Goal: Task Accomplishment & Management: Manage account settings

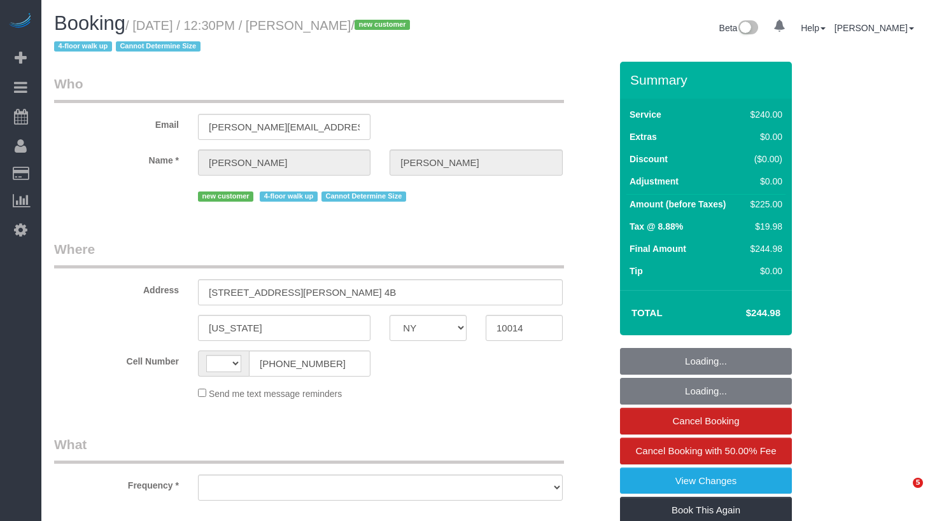
select select "NY"
select select "string:[GEOGRAPHIC_DATA]"
select select "number:89"
select select "number:90"
select select "number:15"
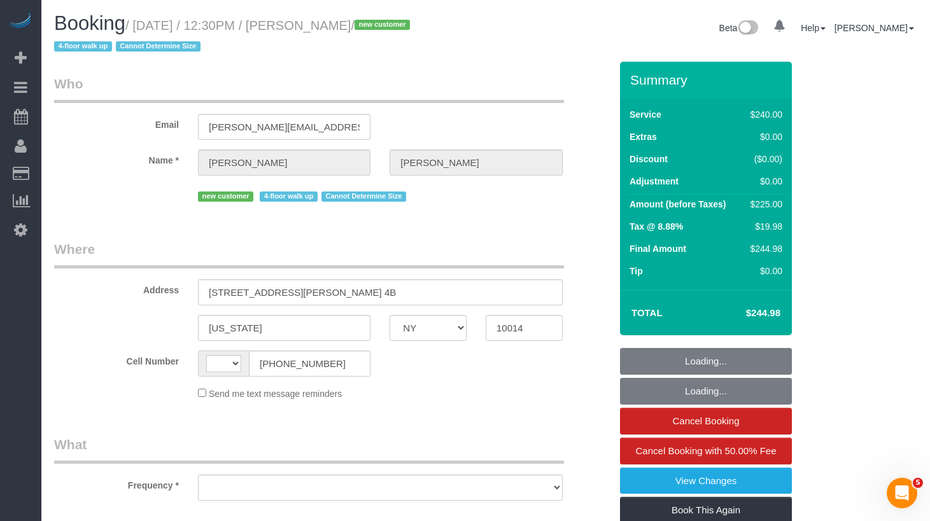
select select "number:5"
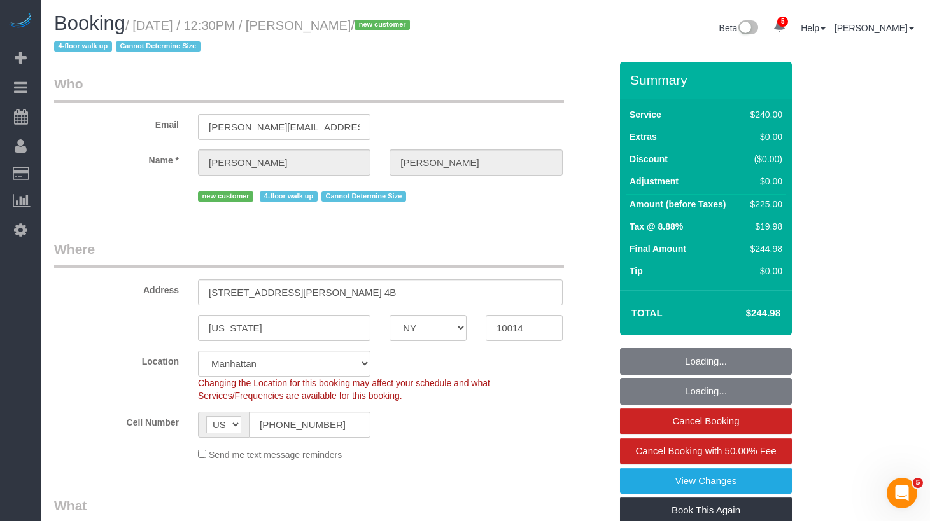
select select "object:824"
select select "string:stripe-pm_1S06iu4VGloSiKo7aXpOO58t"
select select "180"
select select "object:1316"
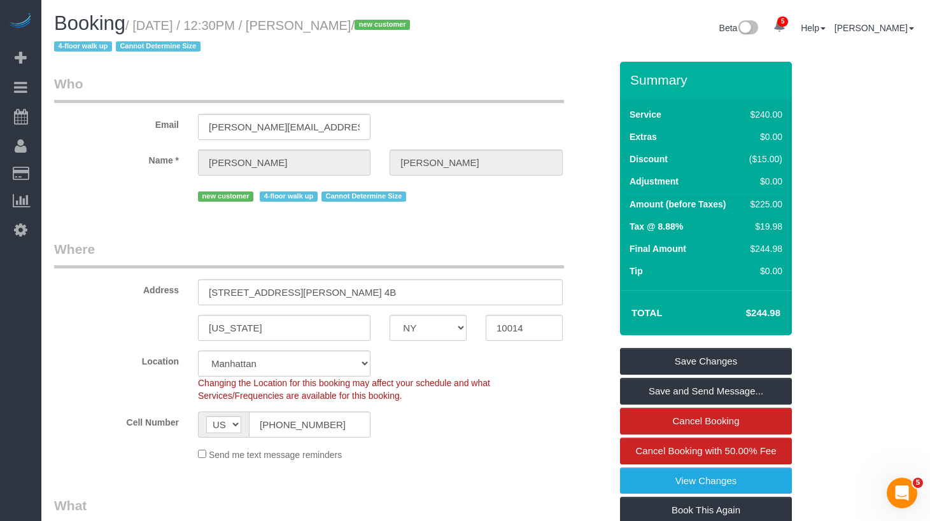
click at [512, 102] on legend "Who" at bounding box center [309, 88] width 510 height 29
click at [381, 78] on legend "Who" at bounding box center [309, 88] width 510 height 29
drag, startPoint x: 391, startPoint y: 33, endPoint x: 384, endPoint y: 42, distance: 11.0
click at [390, 35] on h1 "Booking / August 29, 2025 / 12:30PM / Melissa Marra / new customer 4-floor walk…" at bounding box center [265, 34] width 422 height 43
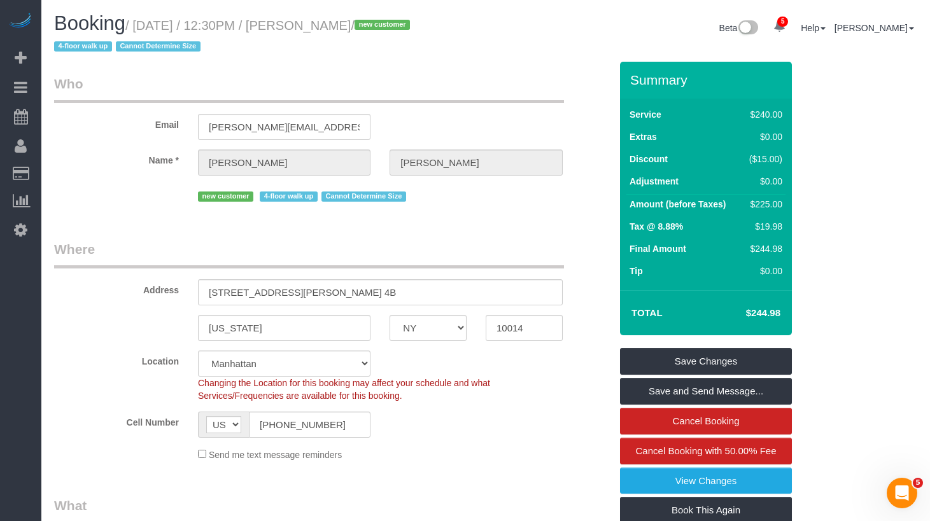
click at [391, 27] on small "/ August 29, 2025 / 12:30PM / Melissa Marra / new customer 4-floor walk up Cann…" at bounding box center [234, 36] width 360 height 36
drag, startPoint x: 390, startPoint y: 23, endPoint x: 146, endPoint y: 25, distance: 243.2
click at [146, 25] on small "/ August 29, 2025 / 12:30PM / Melissa Marra / new customer 4-floor walk up Cann…" at bounding box center [234, 36] width 360 height 36
copy small "August 29, 2025 / 12:30PM / Melissa Marra"
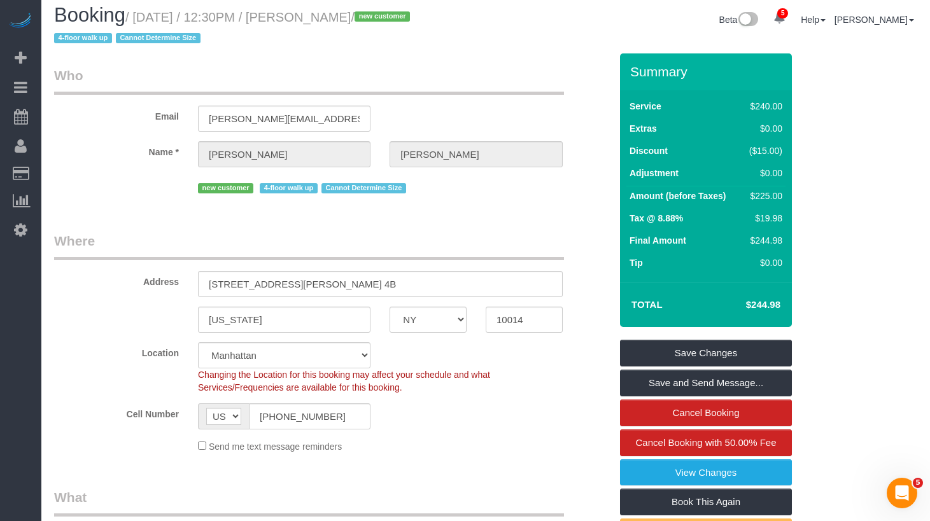
click at [364, 83] on legend "Who" at bounding box center [309, 80] width 510 height 29
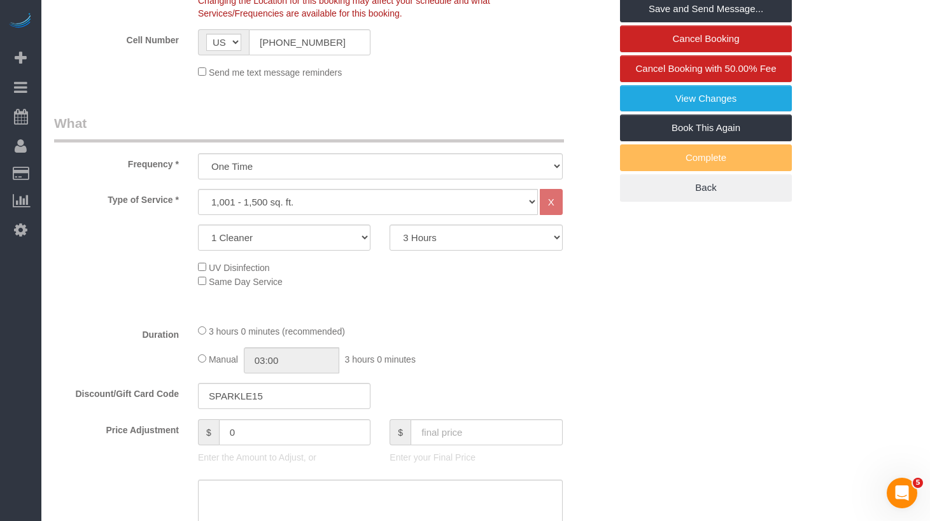
scroll to position [444, 0]
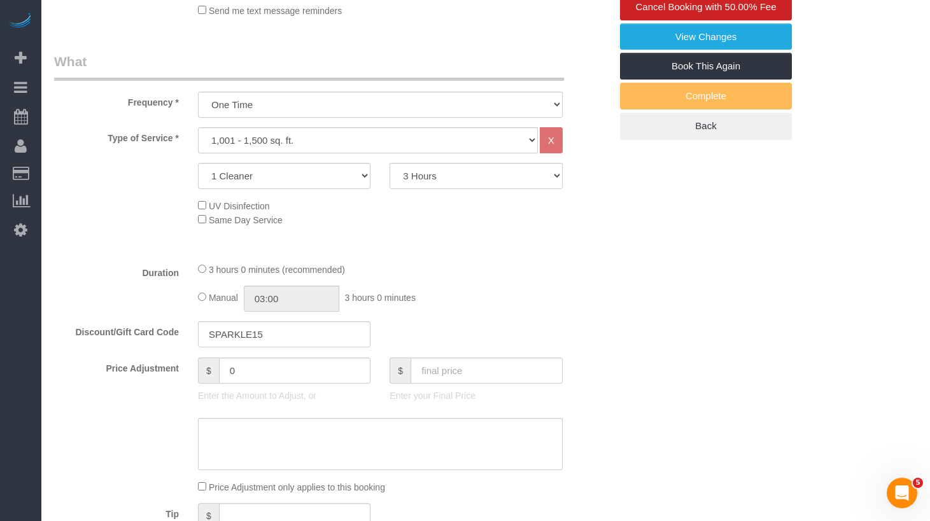
click at [558, 276] on div "3 hours 0 minutes (recommended) Manual 03:00 3 hours 0 minutes" at bounding box center [380, 287] width 384 height 50
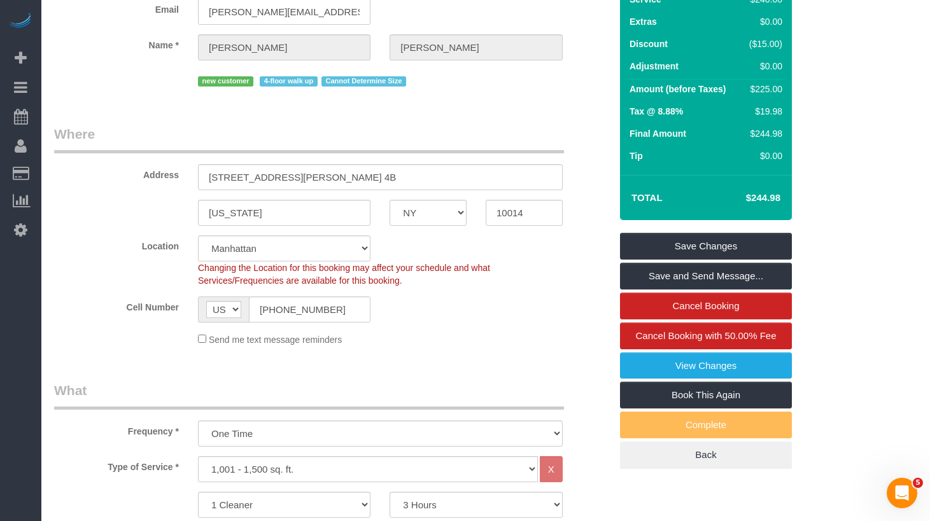
scroll to position [0, 0]
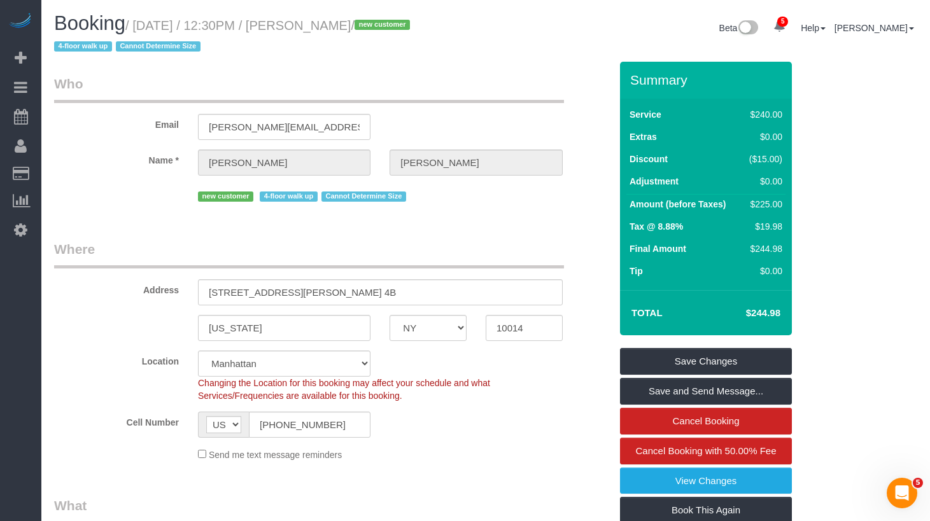
click at [415, 255] on legend "Where" at bounding box center [309, 254] width 510 height 29
click at [473, 197] on div "new customer 4-floor walk up Cannot Determine Size" at bounding box center [380, 195] width 365 height 20
click at [449, 211] on fieldset "Who Email mel.marra7@gmail.com Name * Melissa Marra new customer 4-floor walk u…" at bounding box center [332, 144] width 556 height 140
click at [432, 118] on div "Email mel.marra7@gmail.com" at bounding box center [332, 107] width 575 height 66
click at [491, 32] on div "Beta 5 Your Notifications You have 0 alerts × You have 3 to charge for 08/27/20…" at bounding box center [706, 30] width 441 height 34
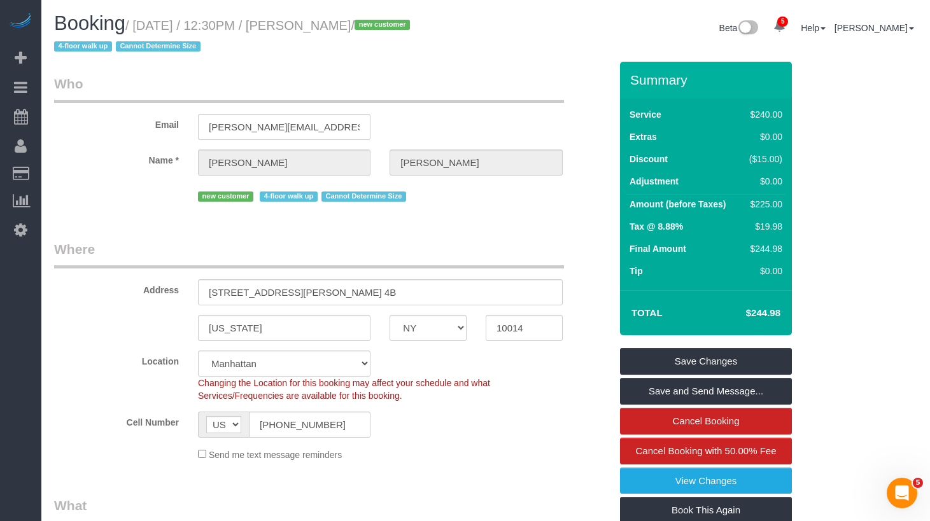
click at [454, 97] on legend "Who" at bounding box center [309, 88] width 510 height 29
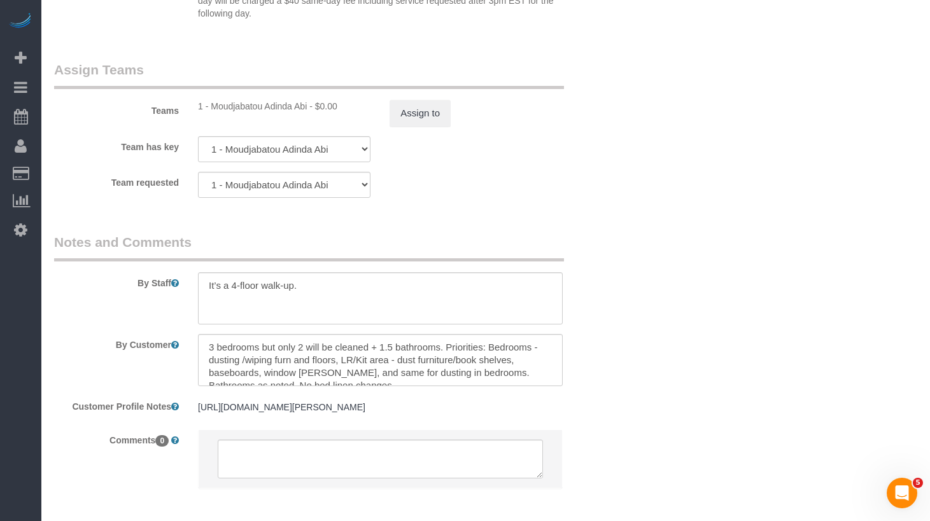
scroll to position [1502, 0]
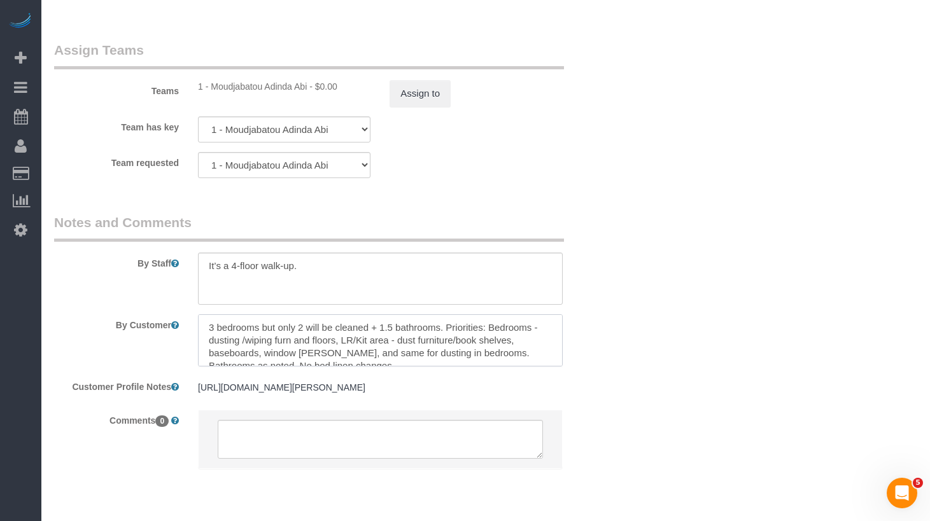
click at [433, 334] on textarea at bounding box center [380, 340] width 365 height 52
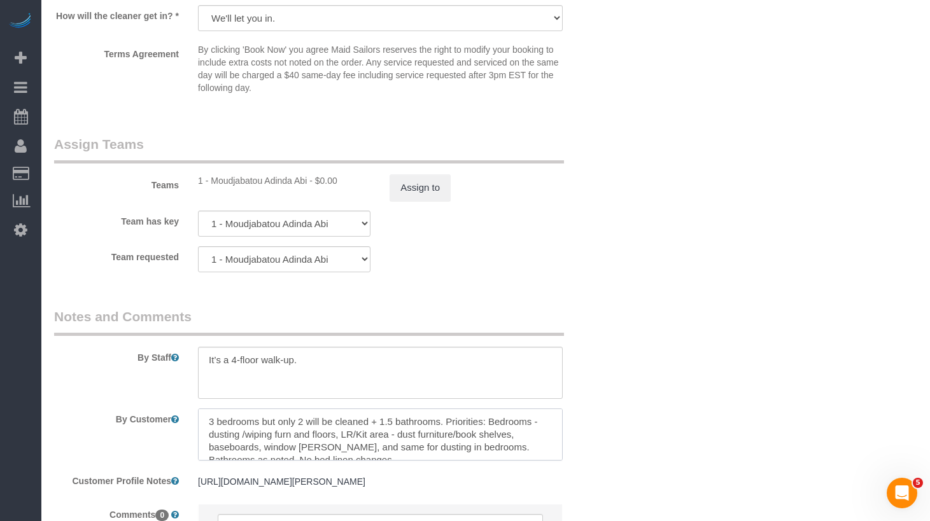
scroll to position [1406, 0]
click at [421, 182] on button "Assign to" at bounding box center [420, 189] width 61 height 27
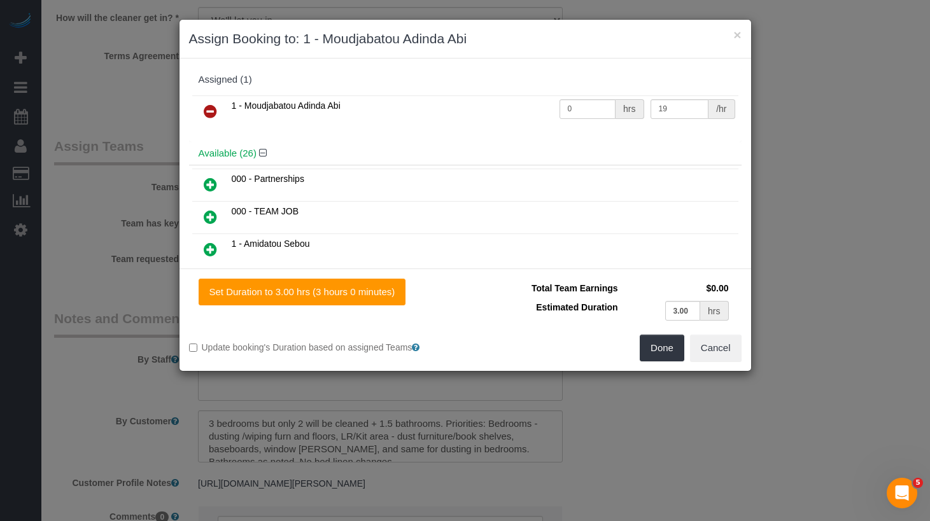
drag, startPoint x: 213, startPoint y: 109, endPoint x: 220, endPoint y: 113, distance: 8.0
click at [213, 109] on icon at bounding box center [210, 111] width 13 height 15
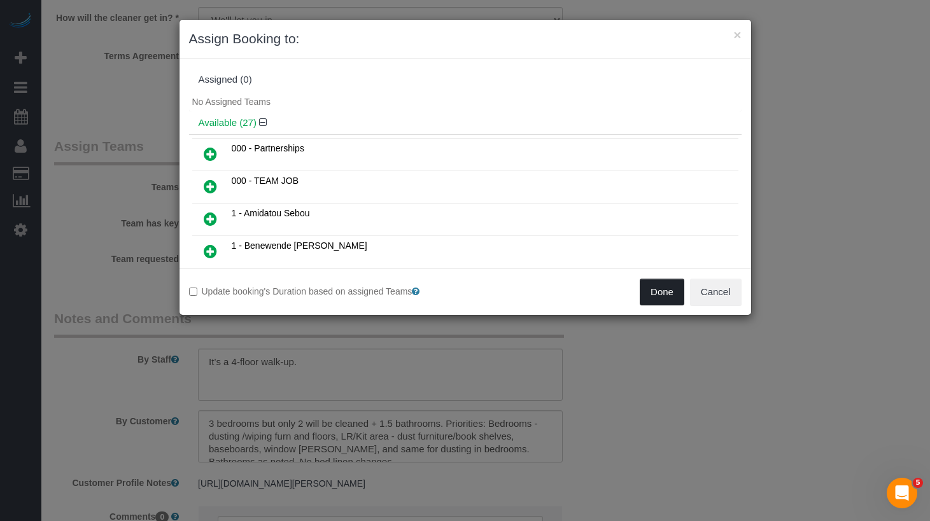
click at [654, 297] on button "Done" at bounding box center [662, 292] width 45 height 27
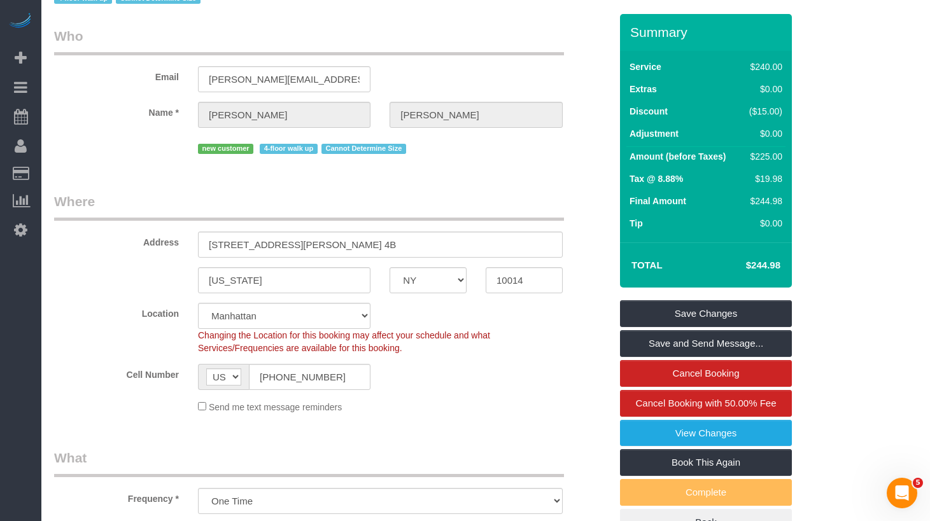
scroll to position [0, 0]
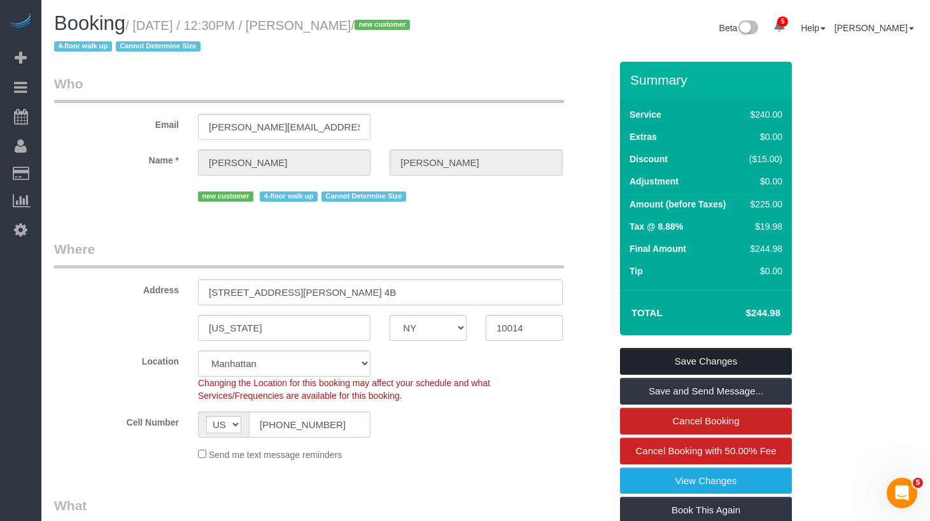
click at [703, 360] on link "Save Changes" at bounding box center [706, 361] width 172 height 27
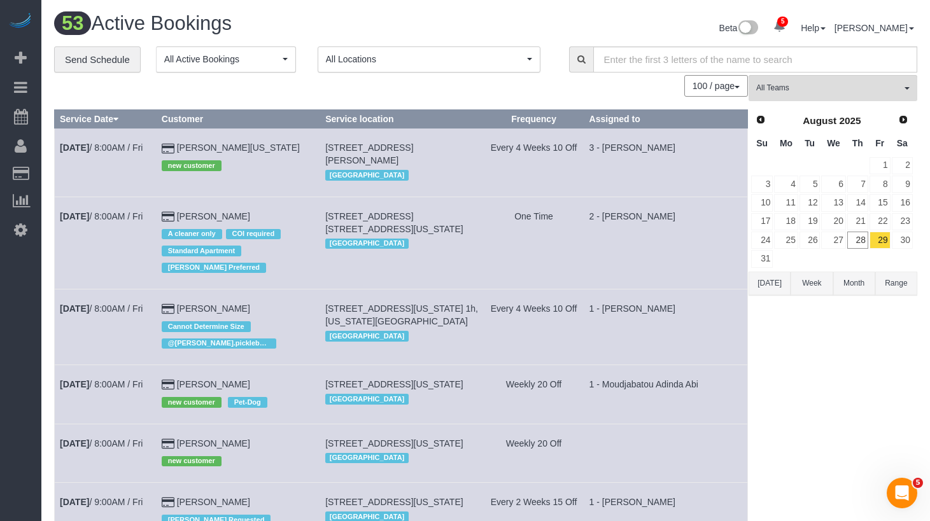
click at [855, 244] on link "28" at bounding box center [857, 240] width 21 height 17
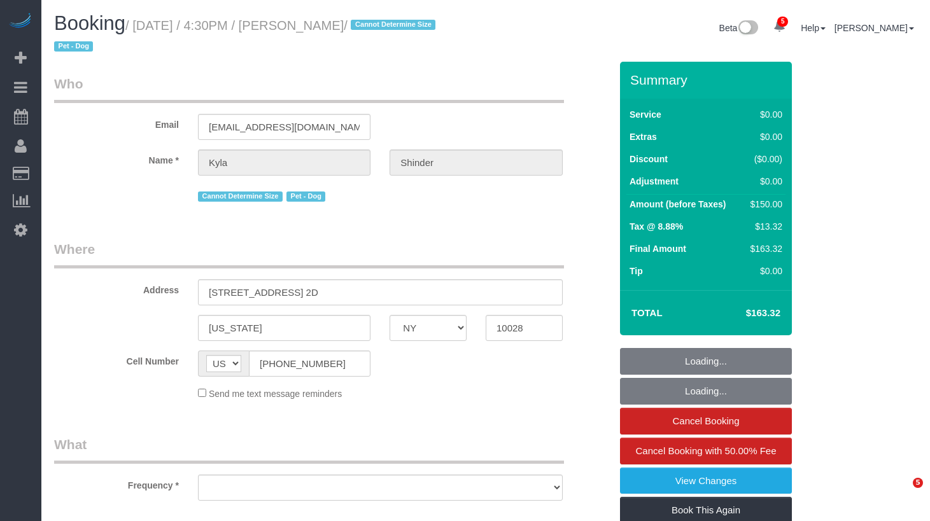
select select "NY"
select select "number:89"
select select "number:78"
select select "number:13"
select select "number:7"
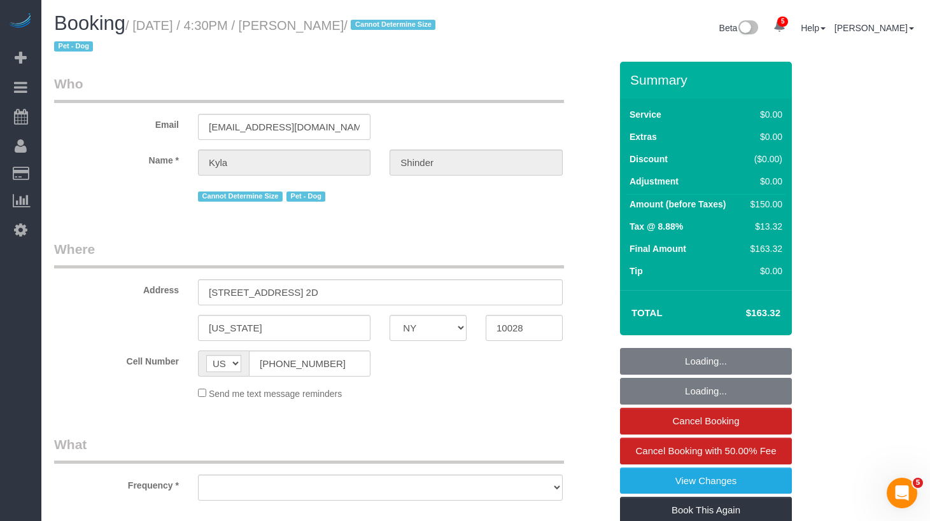
select select "object:818"
select select "string:stripe-pm_1RzyVT4VGloSiKo7JSRwinmk"
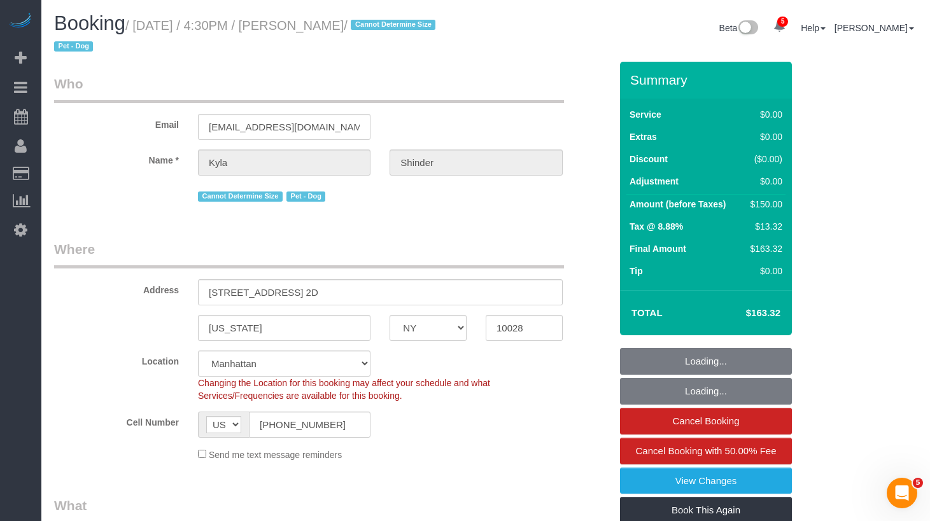
select select "object:941"
click at [306, 34] on h1 "Booking / August 28, 2025 / 4:30PM / Kyla Shinder / Cannot Determine Size Pet -…" at bounding box center [265, 34] width 422 height 43
copy small "[PERSON_NAME]"
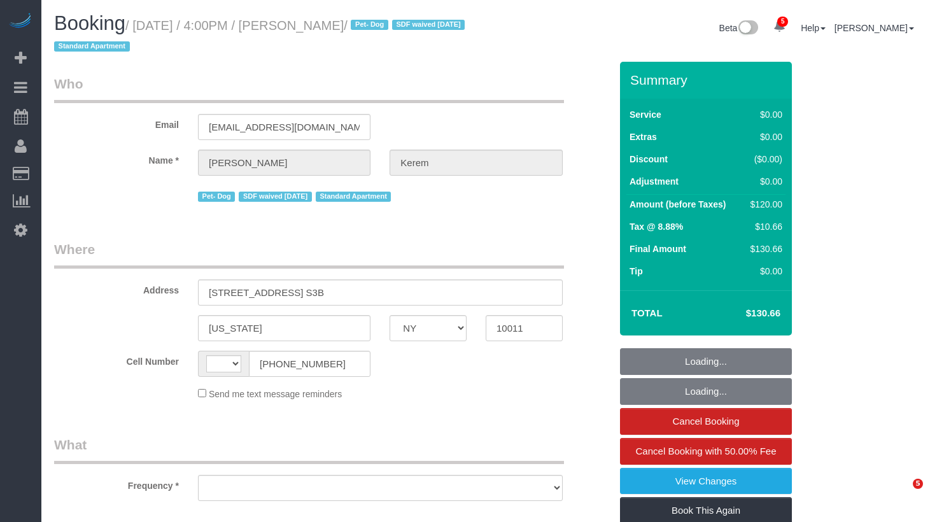
select select "NY"
select select "number:64"
select select "number:78"
select select "number:13"
select select "number:5"
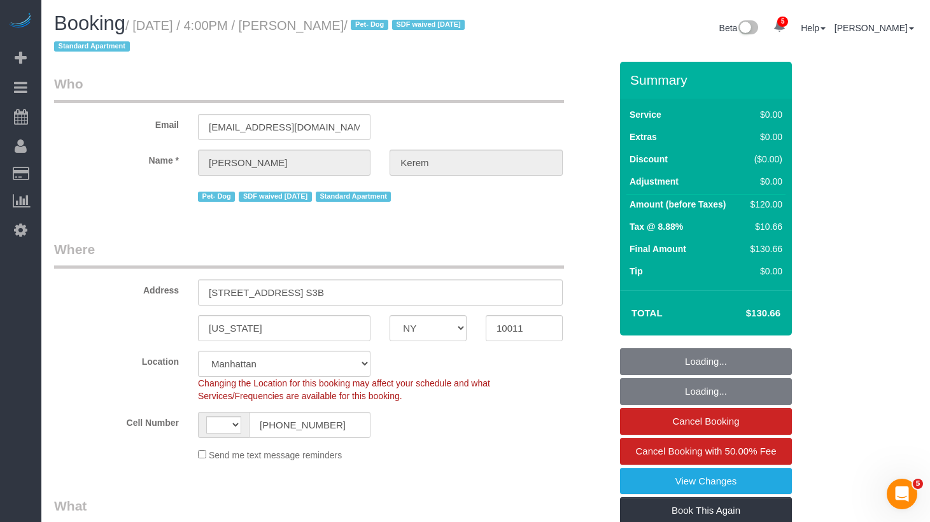
select select "string:[GEOGRAPHIC_DATA]"
select select "string:stripe-pm_1RSMK44VGloSiKo7GjZfo9Rp"
select select "object:824"
select select "spot1"
select select "object:1329"
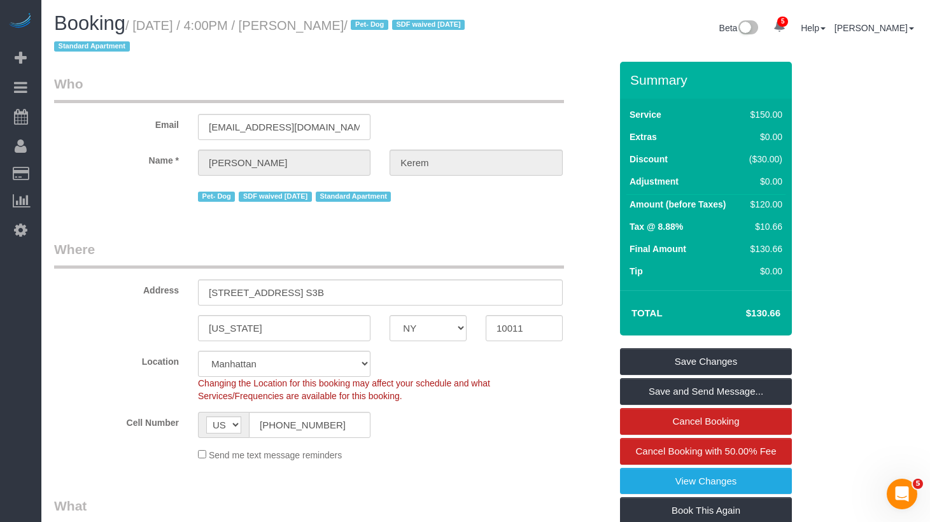
click at [376, 27] on small "/ August 28, 2025 / 4:00PM / Michaela Kerem / Pet- Dog SDF waived 3/25/25 Stand…" at bounding box center [261, 36] width 414 height 36
copy small "Kerem"
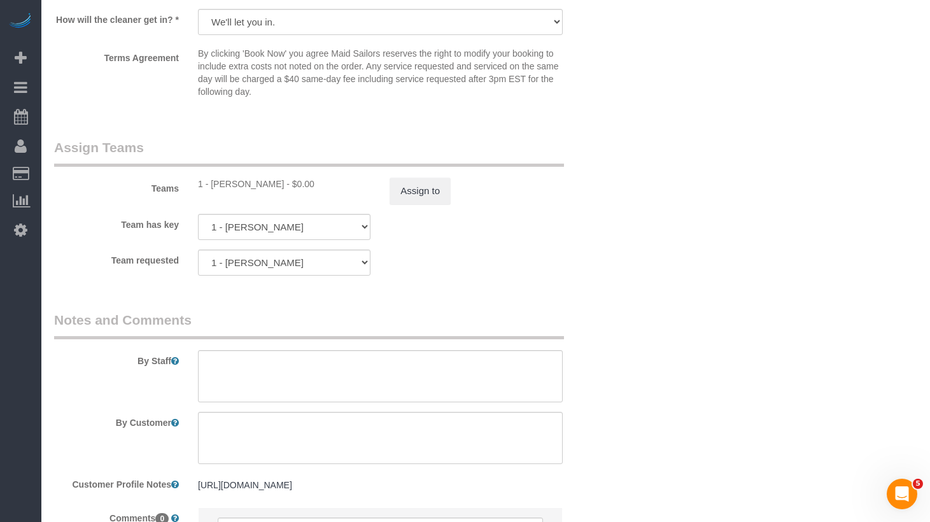
scroll to position [1727, 0]
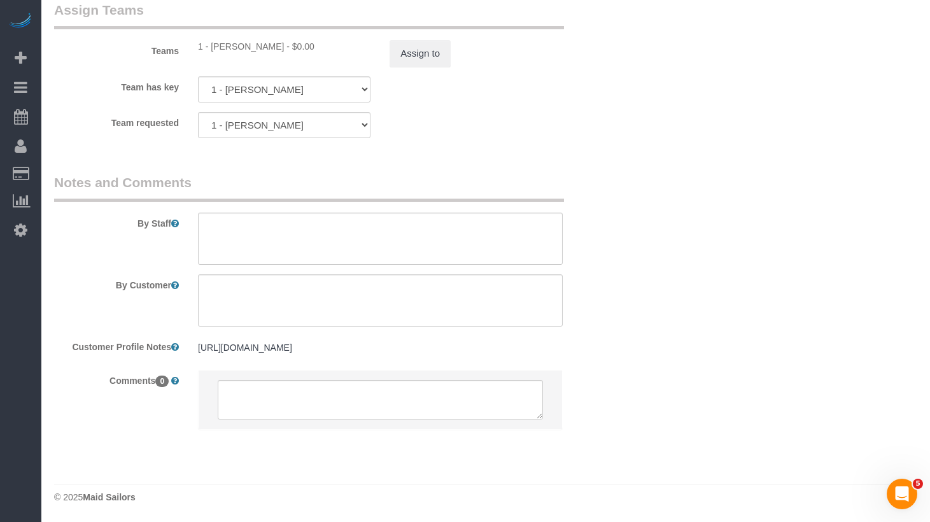
drag, startPoint x: 367, startPoint y: 169, endPoint x: 374, endPoint y: 185, distance: 17.1
click at [367, 173] on legend "Notes and Comments" at bounding box center [309, 187] width 510 height 29
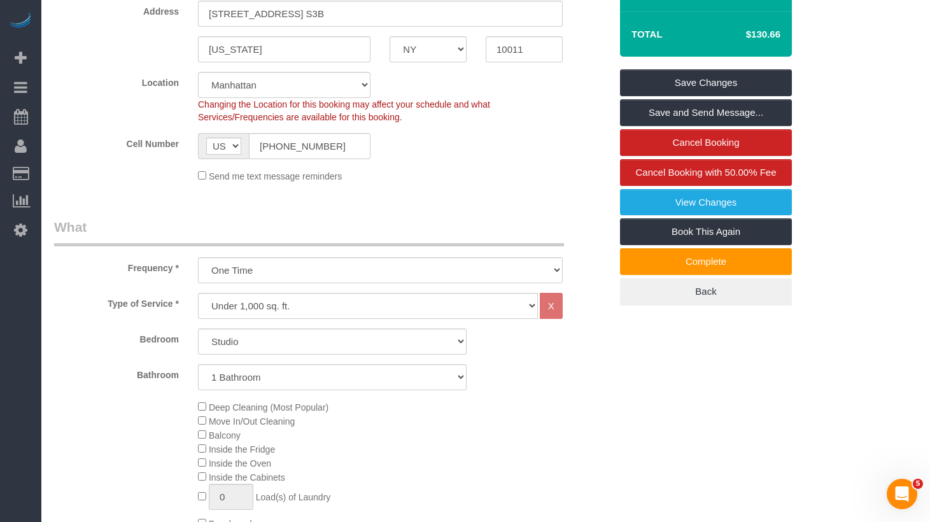
scroll to position [0, 0]
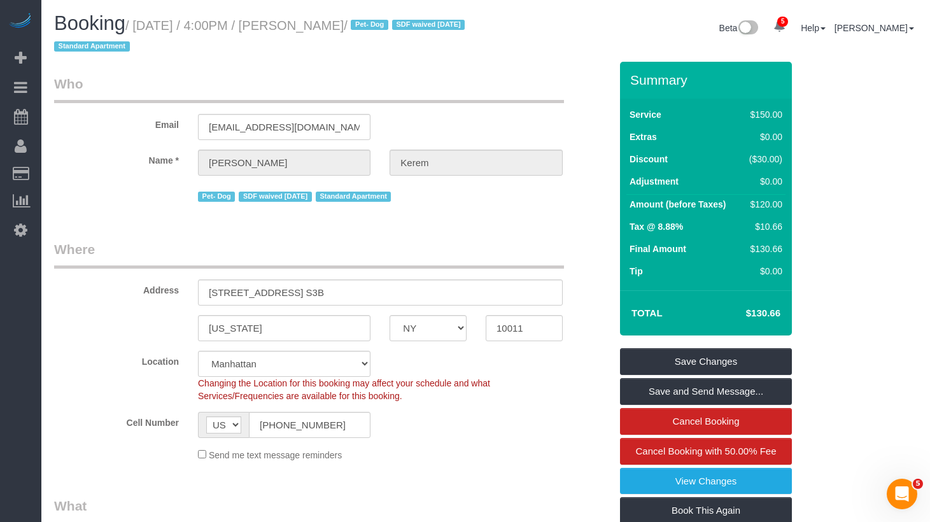
click at [465, 193] on div "Pet- Dog SDF waived 3/25/25 Standard Apartment" at bounding box center [380, 195] width 365 height 20
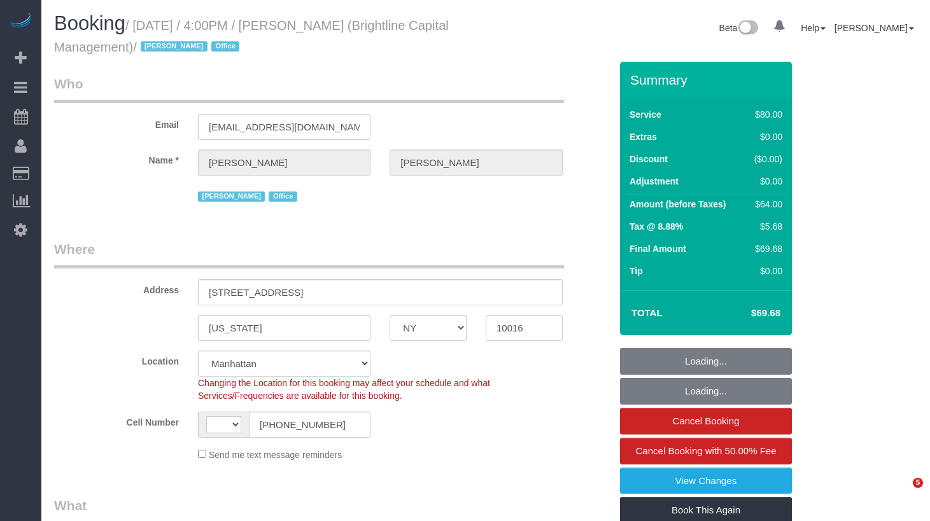
select select "NY"
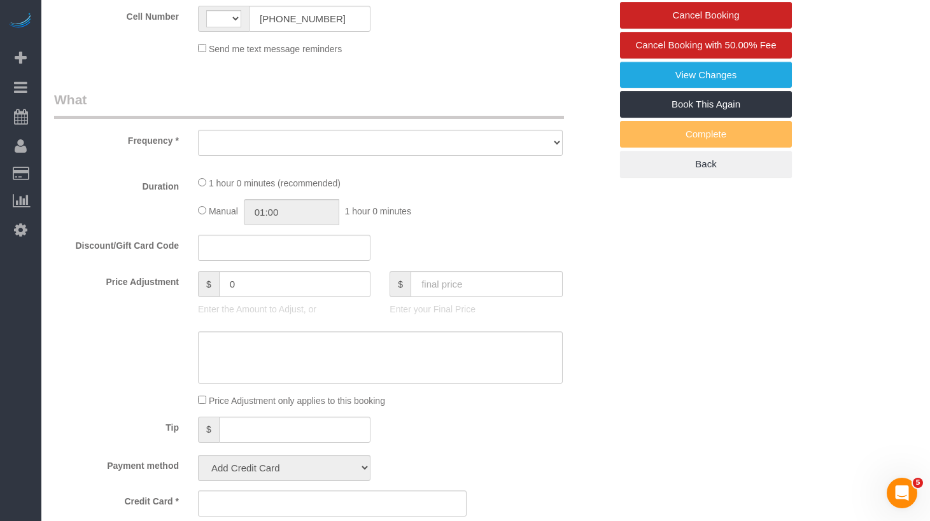
select select "number:89"
select select "number:90"
select select "number:15"
select select "number:7"
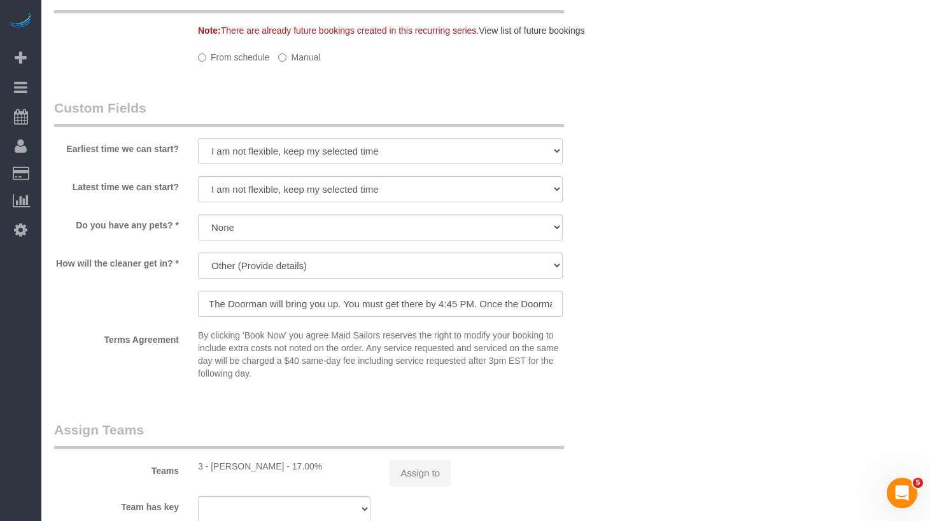
select select "string:[GEOGRAPHIC_DATA]"
select select "object:824"
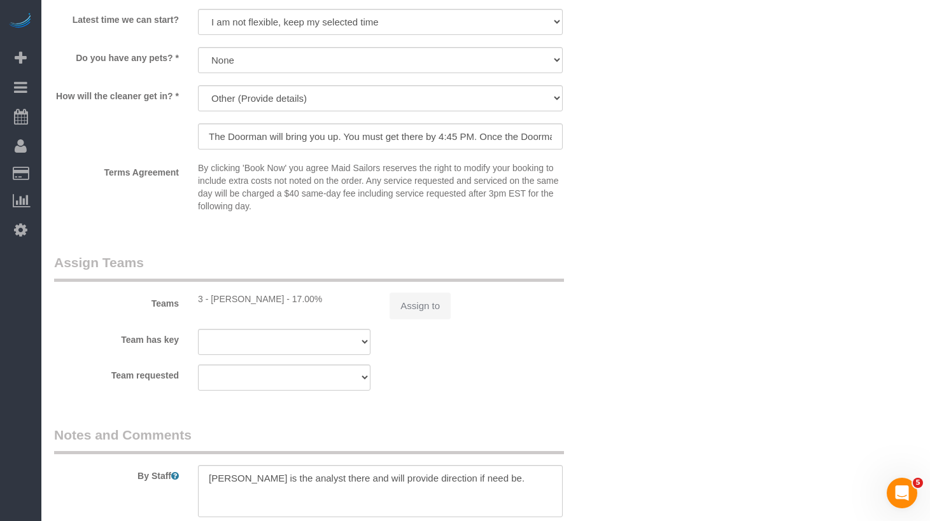
select select "spot1"
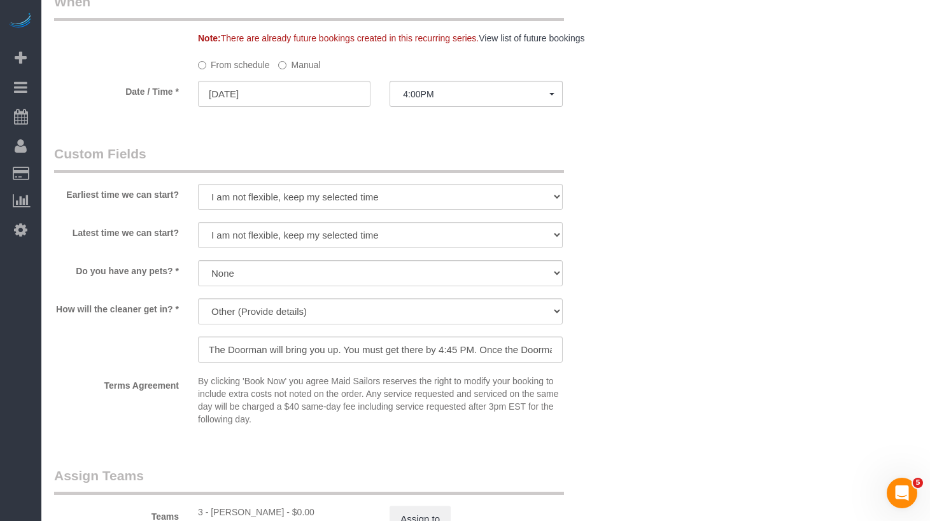
select select "string:stripe-pm_1QrNtx4VGloSiKo7JRyNQS5o"
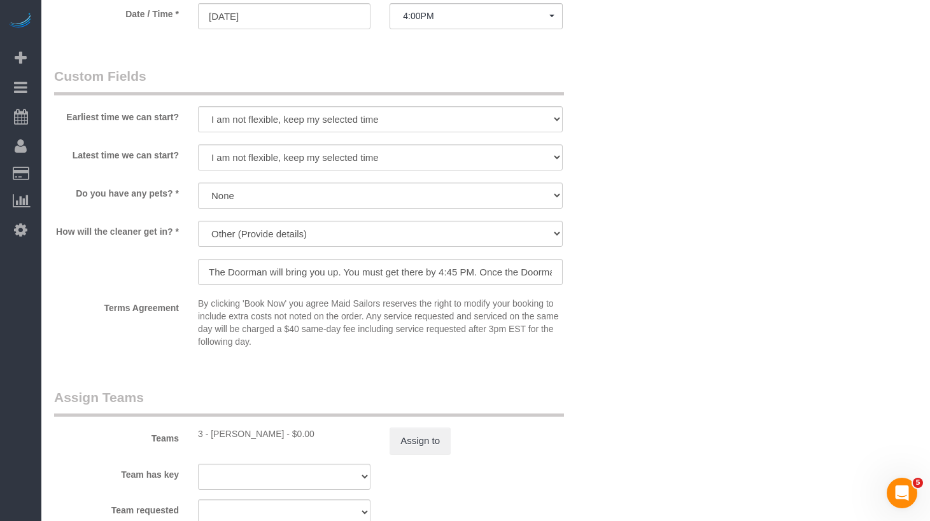
select select "object:1372"
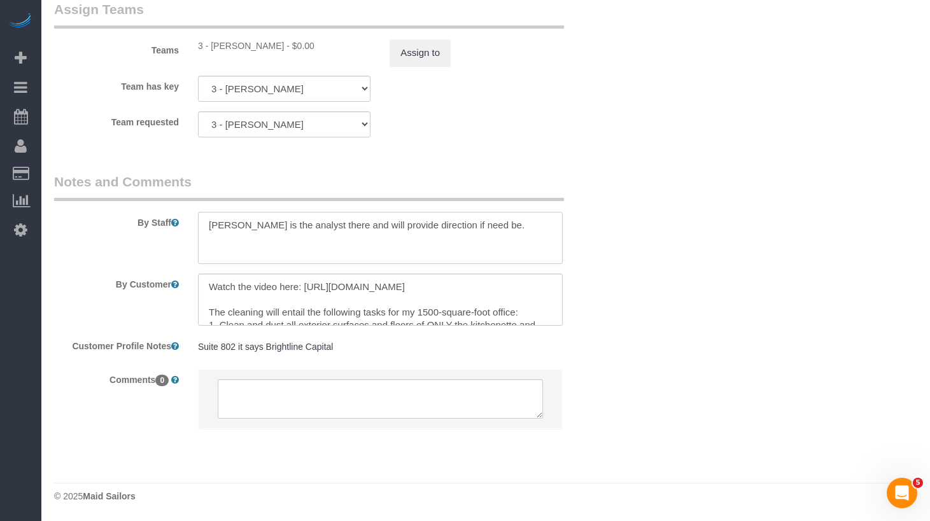
click at [248, 237] on textarea at bounding box center [380, 238] width 365 height 52
drag, startPoint x: 770, startPoint y: 255, endPoint x: 599, endPoint y: 293, distance: 174.8
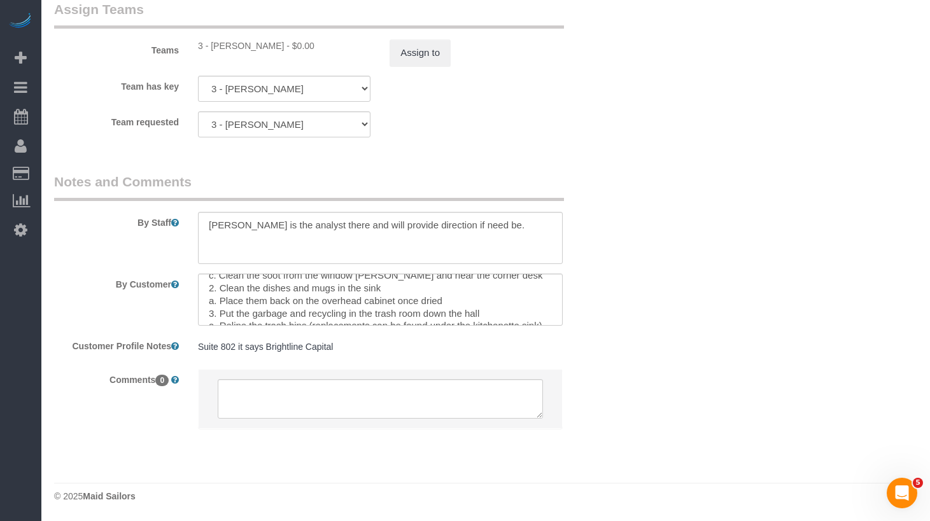
scroll to position [116, 0]
click at [367, 307] on textarea at bounding box center [380, 300] width 365 height 52
click at [271, 296] on textarea at bounding box center [380, 300] width 365 height 52
click at [341, 321] on textarea at bounding box center [380, 300] width 365 height 52
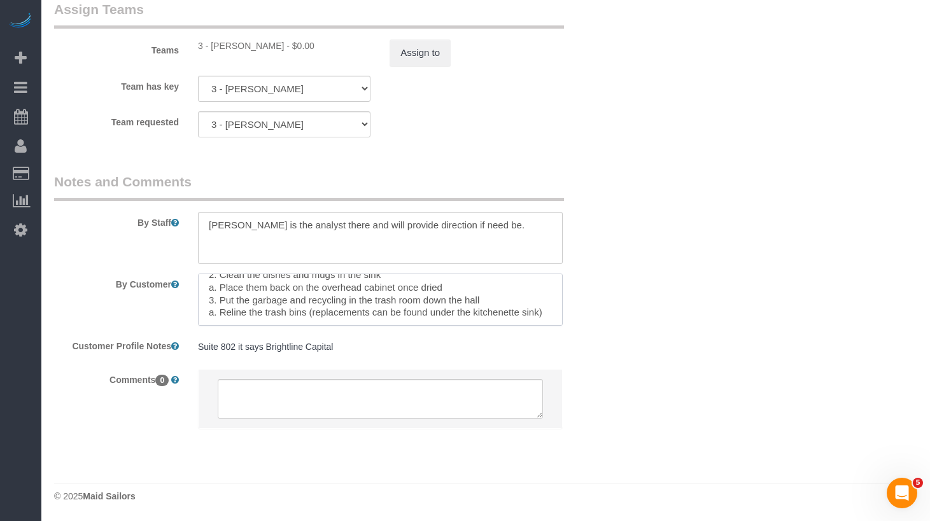
scroll to position [152, 0]
click at [338, 300] on textarea at bounding box center [380, 300] width 365 height 52
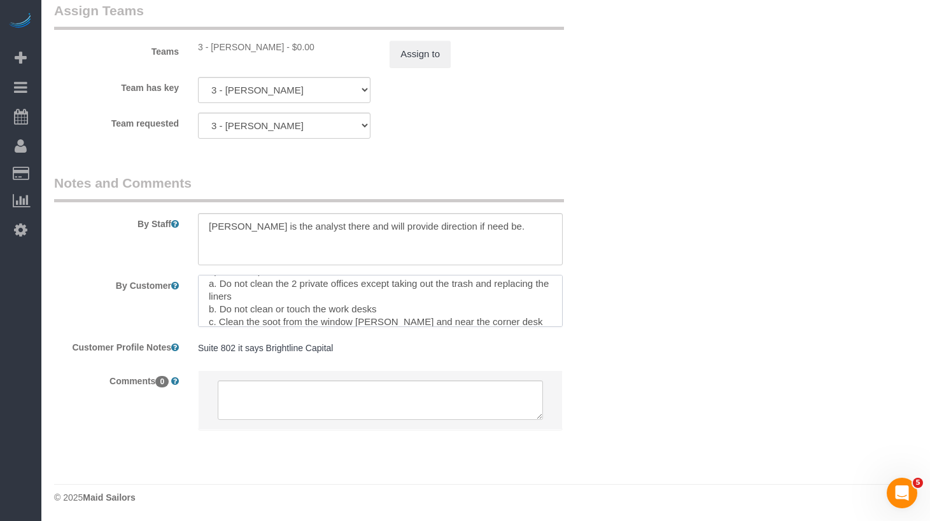
scroll to position [0, 0]
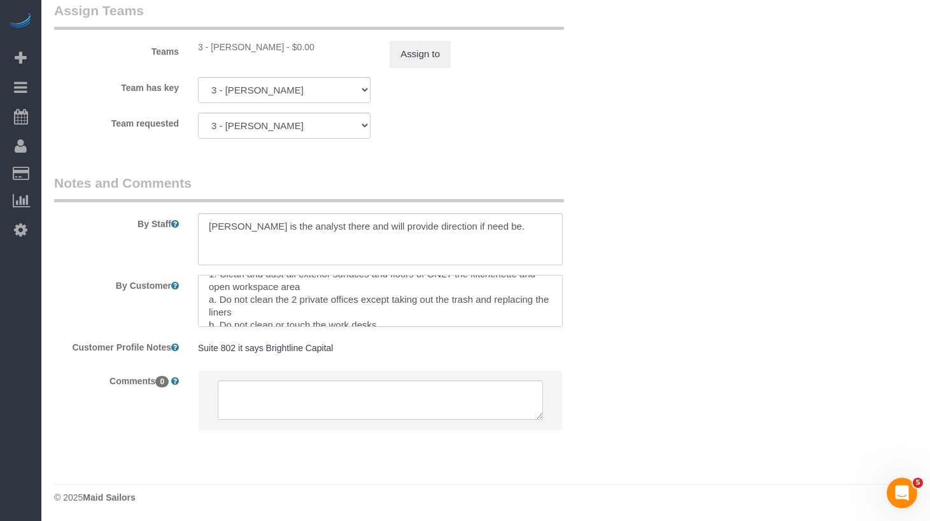
drag, startPoint x: 510, startPoint y: 320, endPoint x: 210, endPoint y: 326, distance: 300.5
click at [210, 326] on textarea at bounding box center [380, 301] width 365 height 52
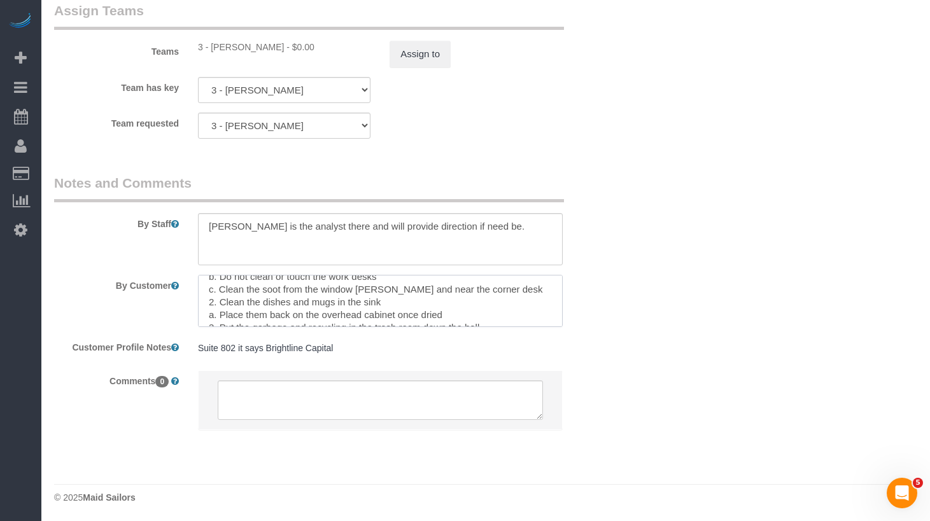
scroll to position [104, 0]
click at [265, 313] on textarea at bounding box center [380, 301] width 365 height 52
drag, startPoint x: 204, startPoint y: 312, endPoint x: 484, endPoint y: 306, distance: 279.5
click at [484, 306] on textarea at bounding box center [380, 301] width 365 height 52
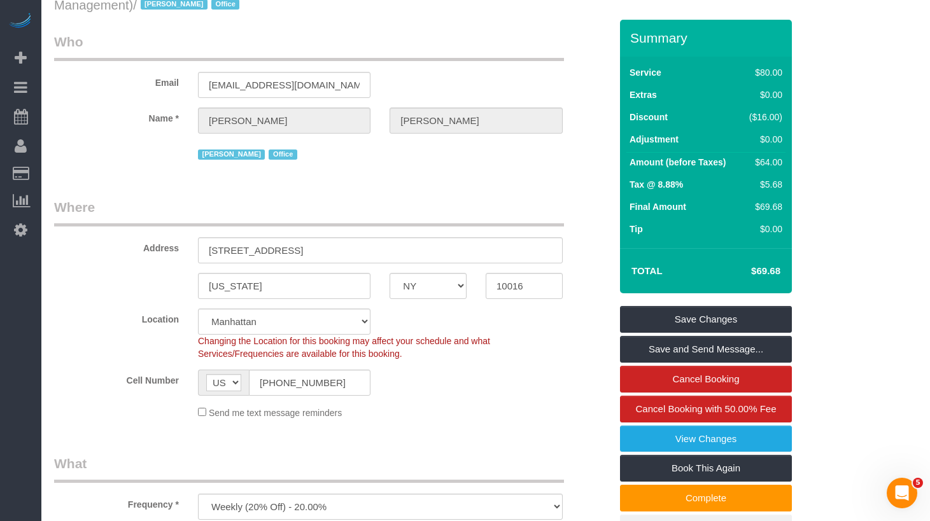
scroll to position [0, 0]
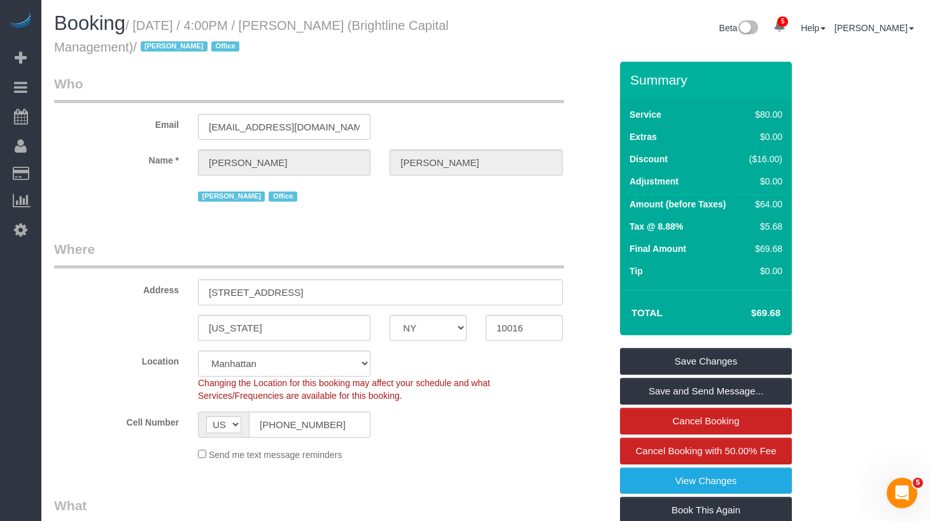
drag, startPoint x: 420, startPoint y: 73, endPoint x: 324, endPoint y: 72, distance: 96.1
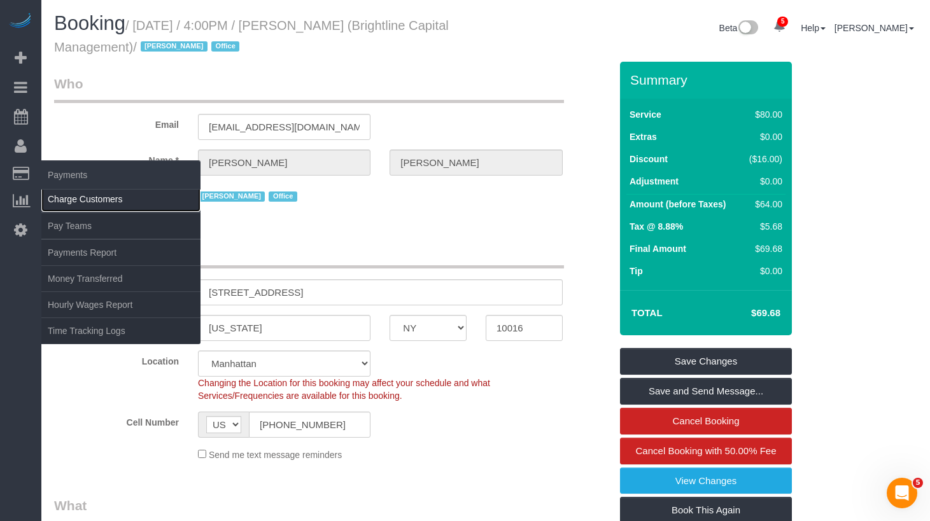
click at [146, 195] on link "Charge Customers" at bounding box center [120, 198] width 159 height 25
select select
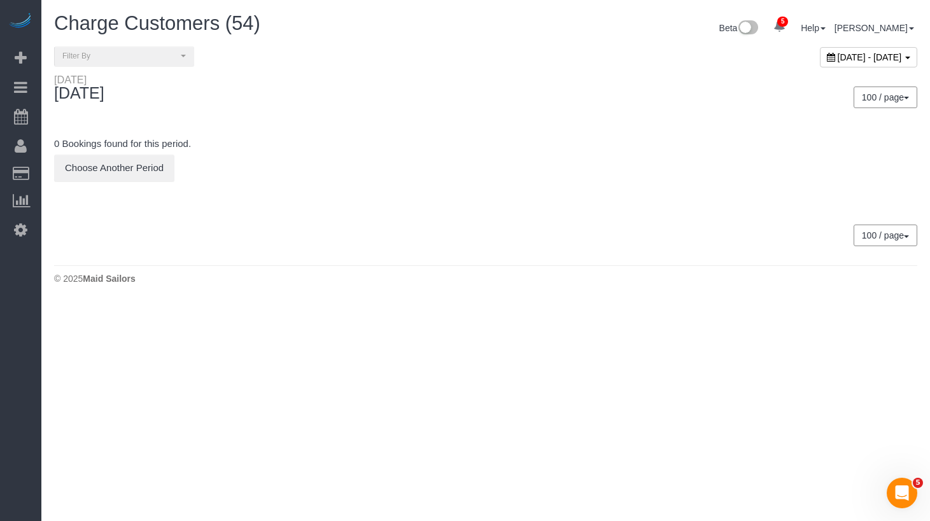
click at [889, 58] on span "August 28, 2025 - August 28, 2025" at bounding box center [870, 57] width 64 height 10
type input "**********"
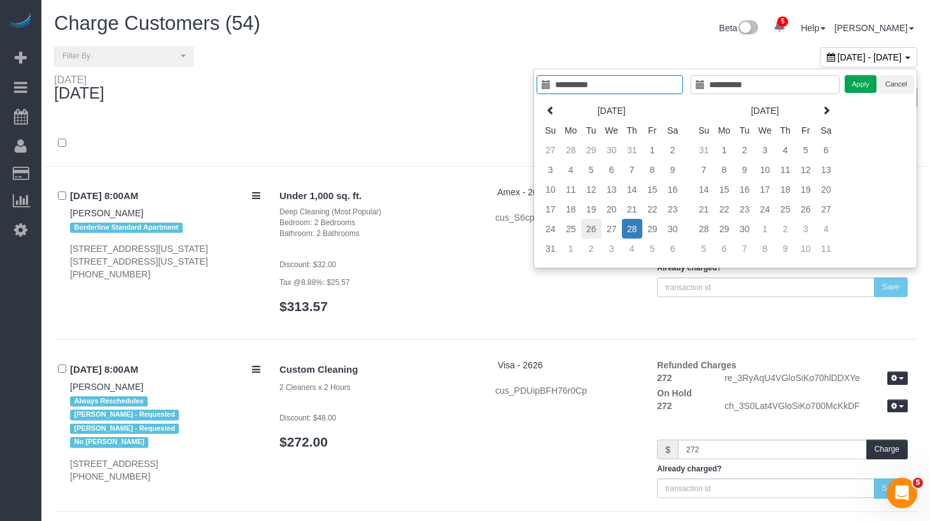
type input "**********"
click at [587, 229] on td "26" at bounding box center [591, 229] width 20 height 20
type input "**********"
click at [587, 229] on td "26" at bounding box center [591, 229] width 20 height 20
type input "**********"
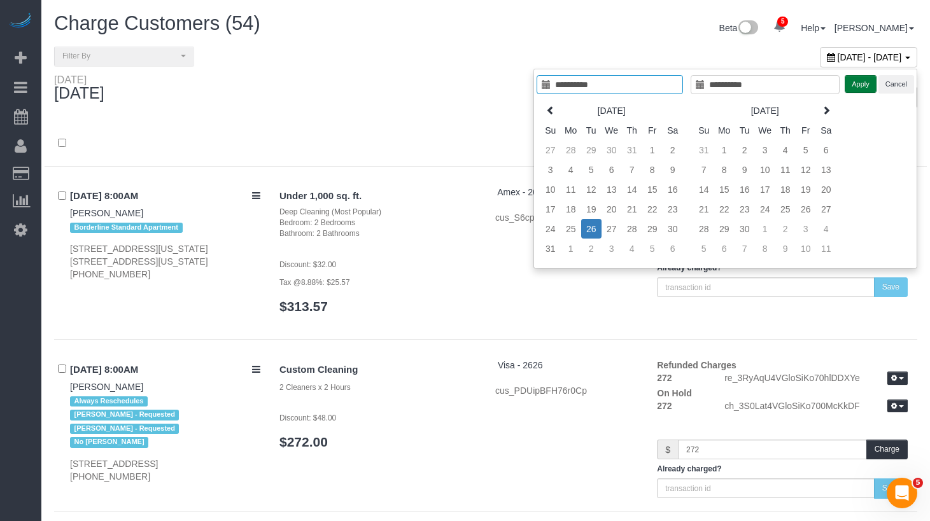
click at [856, 86] on button "Apply" at bounding box center [861, 84] width 32 height 18
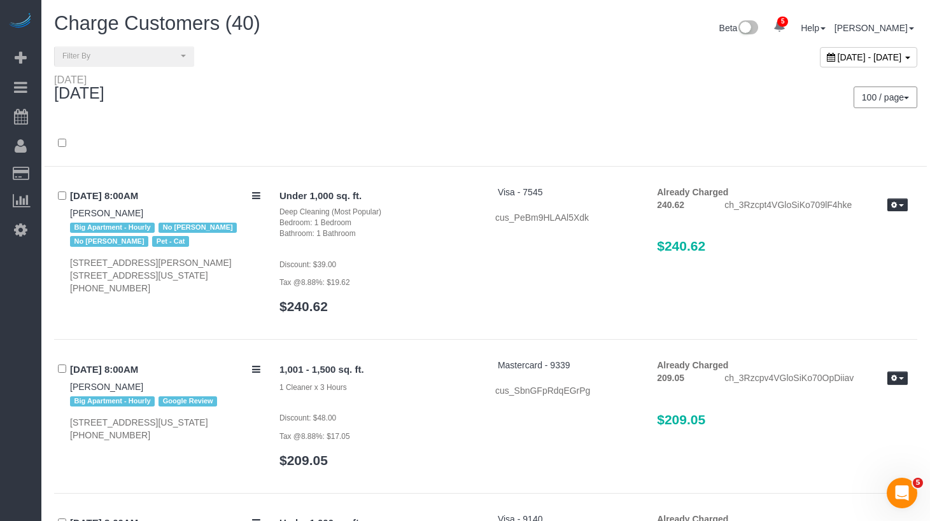
click at [675, 95] on div "100 / page 10 / page 20 / page 30 / page 40 / page 50 / page 100 / page" at bounding box center [706, 98] width 422 height 22
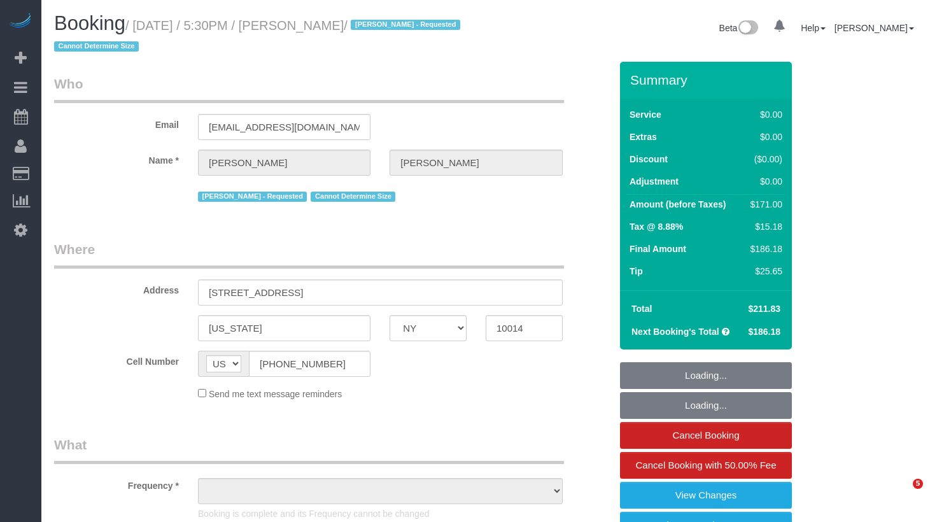
select select "NY"
select select "string:stripe-pm_1Rh9oP4VGloSiKo7FuGIGsGr"
select select "number:58"
select select "number:72"
select select "number:15"
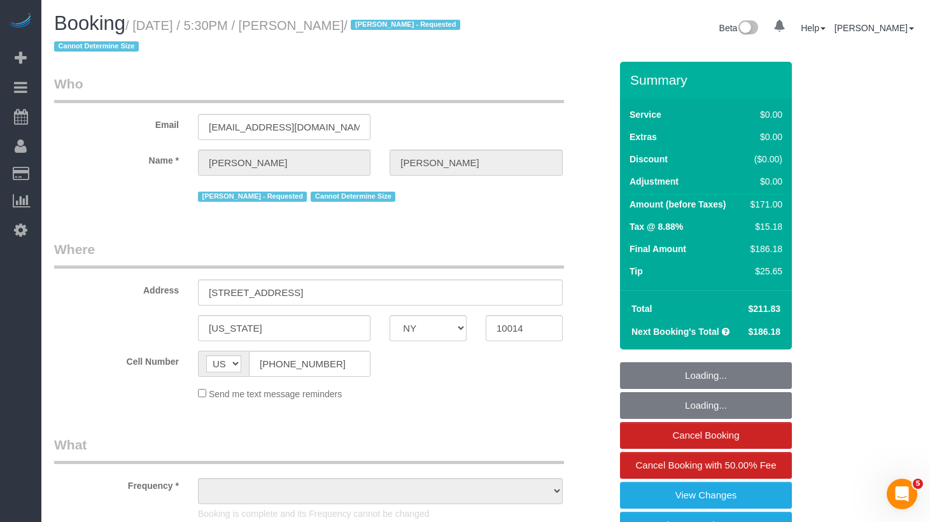
select select "number:6"
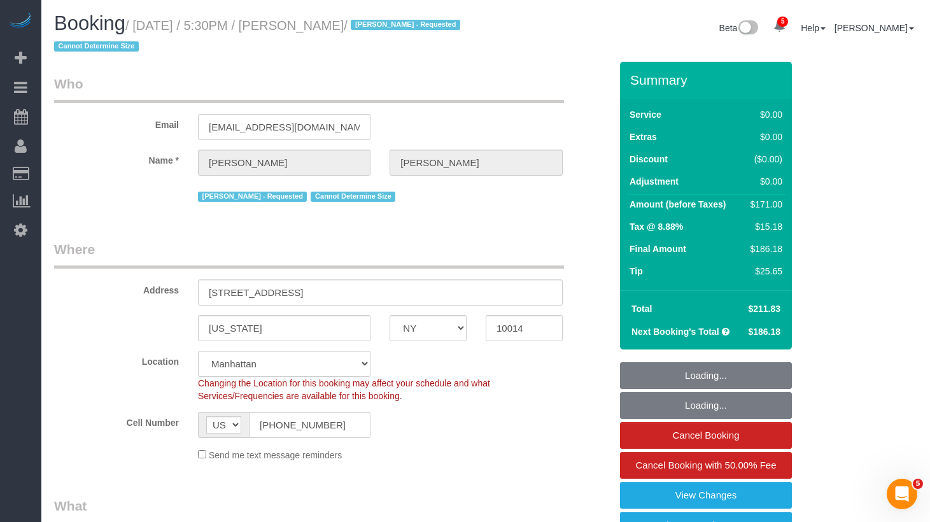
select select "object:1349"
select select "2"
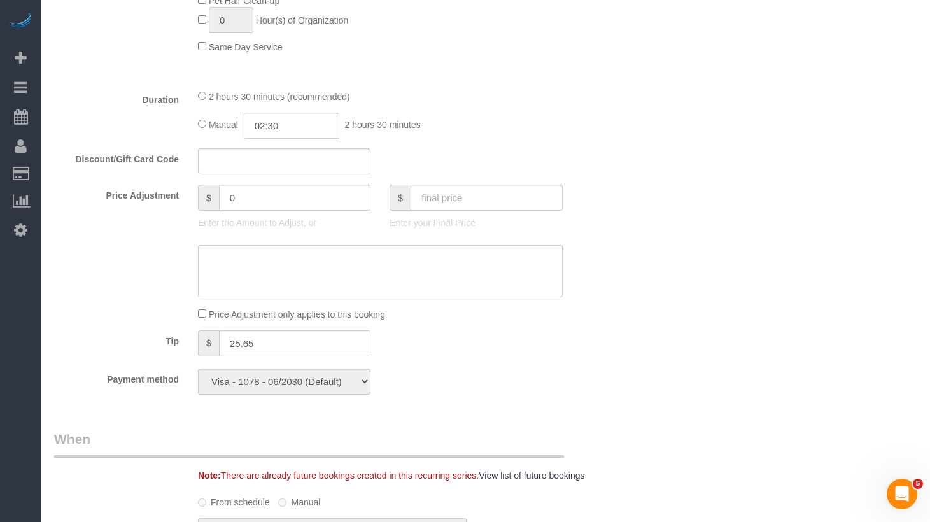
scroll to position [914, 0]
